Goal: Transaction & Acquisition: Purchase product/service

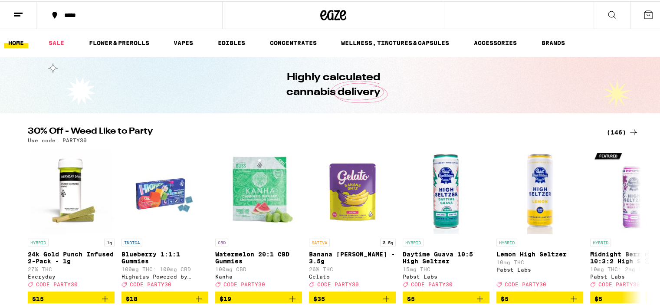
click at [615, 133] on div "(146)" at bounding box center [623, 131] width 32 height 10
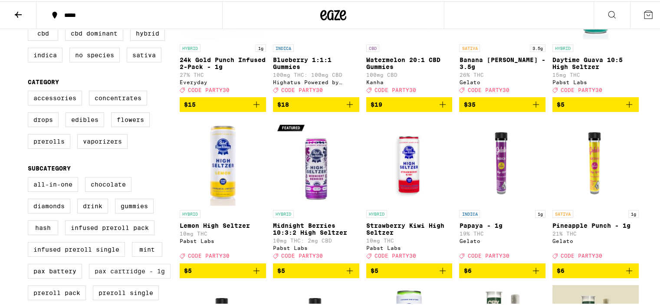
scroll to position [217, 0]
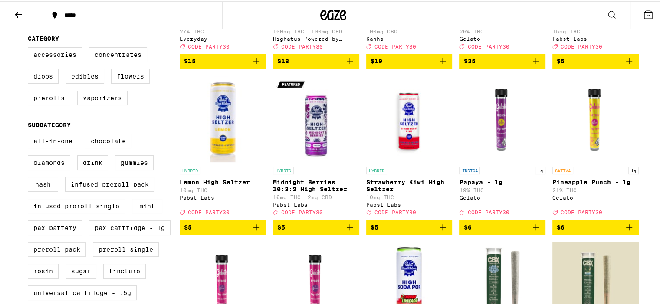
click at [42, 253] on label "Preroll Pack" at bounding box center [57, 248] width 58 height 15
click at [30, 134] on input "Preroll Pack" at bounding box center [30, 134] width 0 height 0
checkbox input "true"
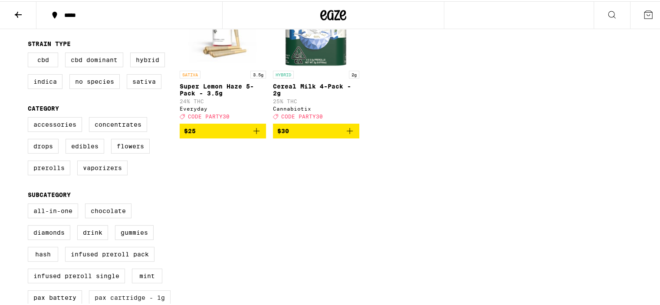
scroll to position [43, 0]
